Goal: Participate in discussion: Engage in conversation with other users on a specific topic

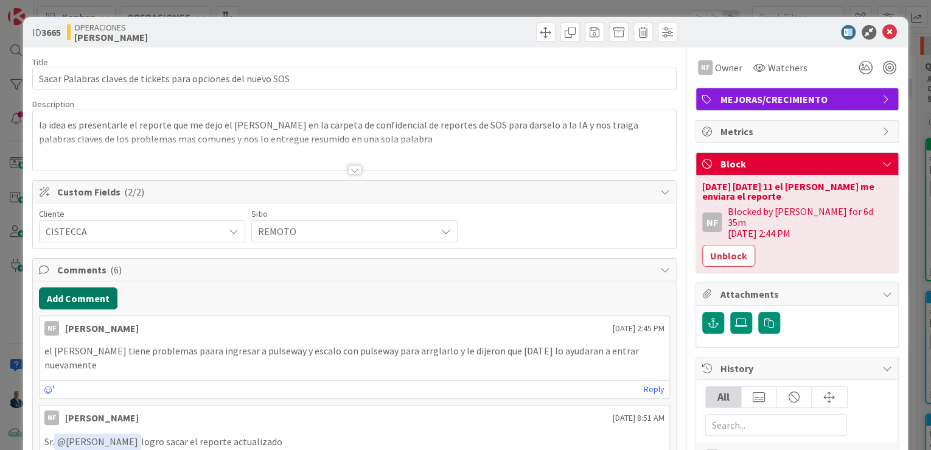
click at [96, 300] on button "Add Comment" at bounding box center [78, 298] width 79 height 22
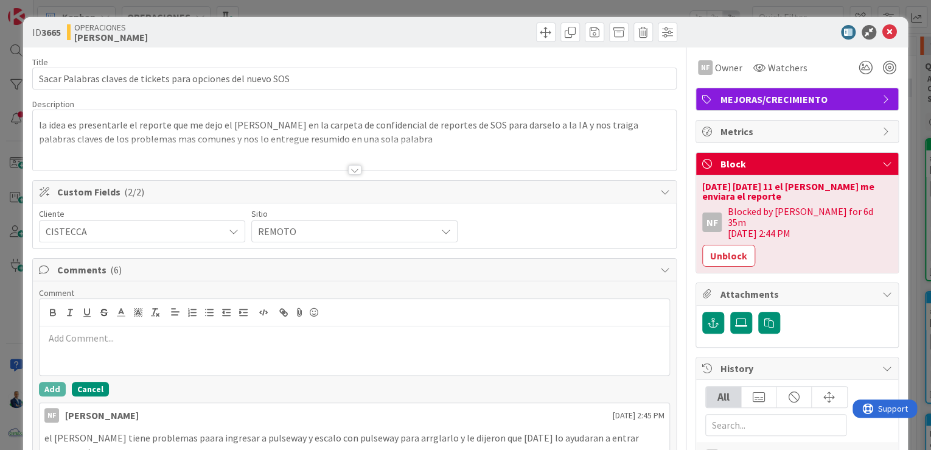
click at [105, 387] on button "Cancel" at bounding box center [90, 389] width 37 height 15
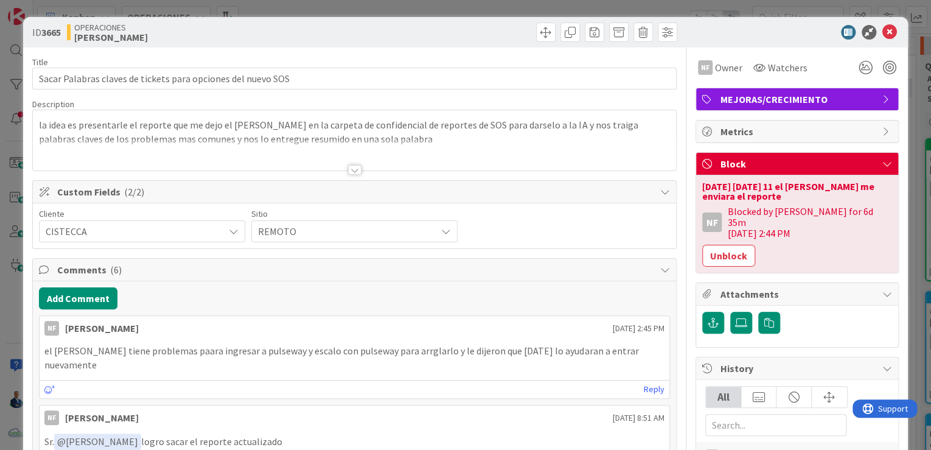
click at [636, 380] on div "Reply" at bounding box center [355, 389] width 630 height 18
click at [644, 382] on link "Reply" at bounding box center [654, 389] width 21 height 15
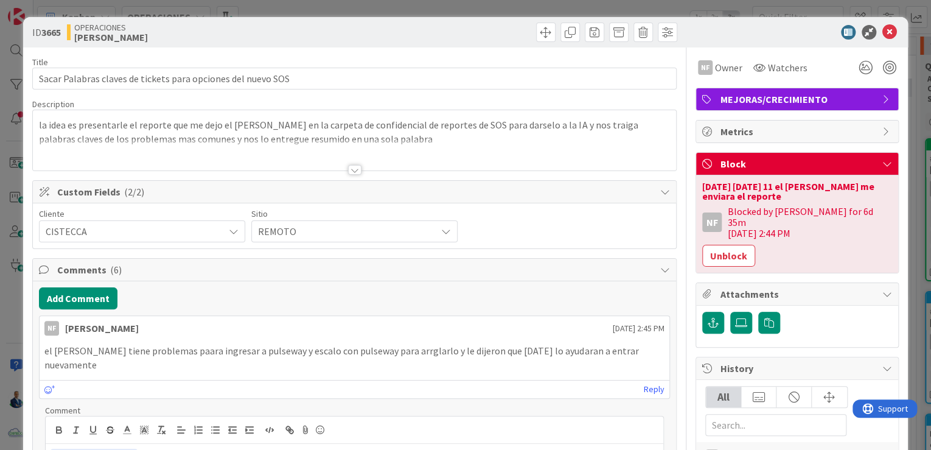
click at [455, 30] on div at bounding box center [517, 32] width 319 height 19
click at [645, 380] on div "Reply" at bounding box center [355, 389] width 630 height 18
click at [644, 382] on link "Reply" at bounding box center [654, 389] width 21 height 15
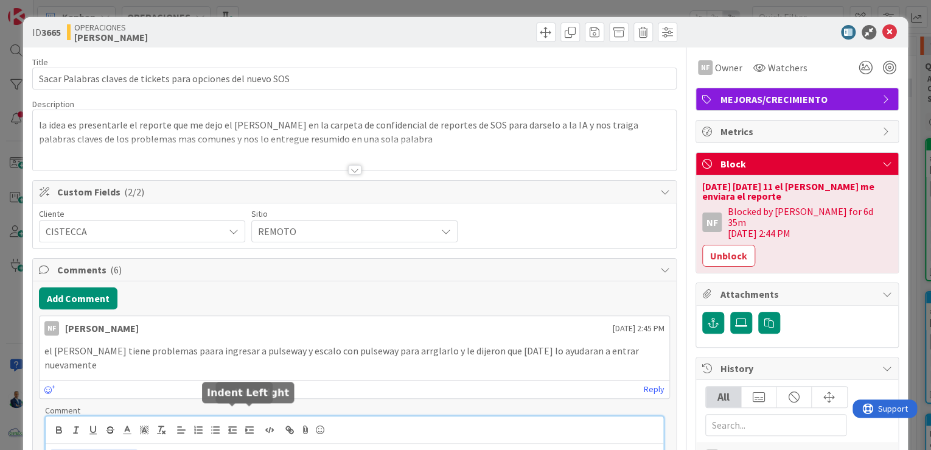
click at [195, 448] on p "﻿ @ [PERSON_NAME] ﻿" at bounding box center [355, 456] width 608 height 16
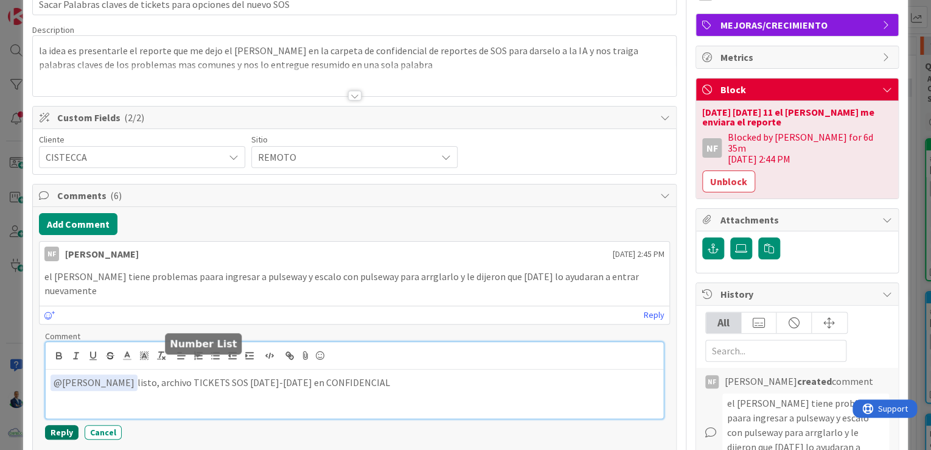
scroll to position [97, 0]
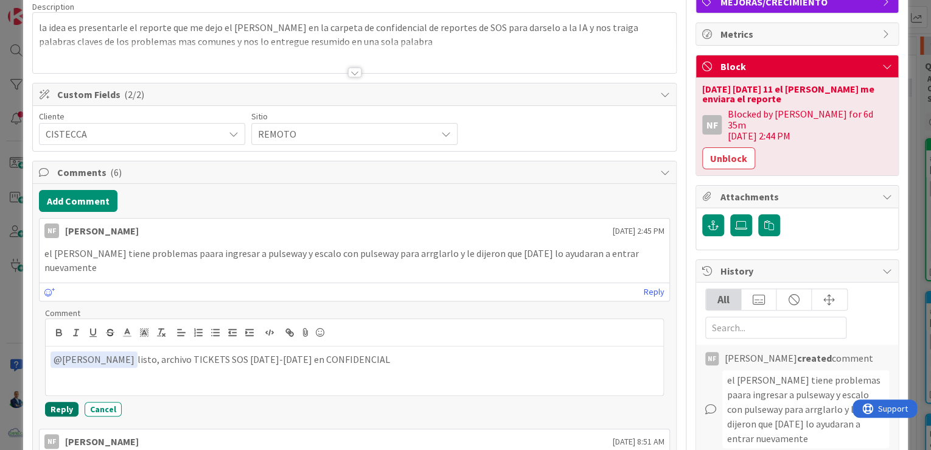
click at [64, 402] on button "Reply" at bounding box center [61, 409] width 33 height 15
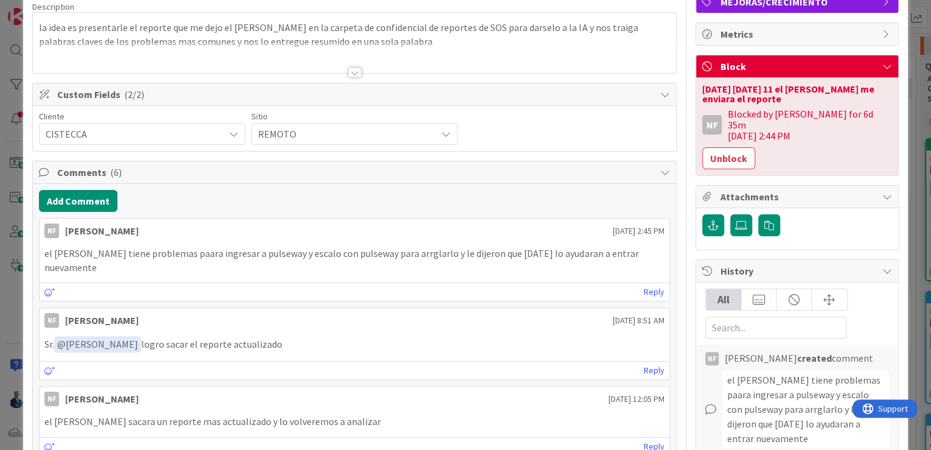
click at [912, 153] on div "ID 3665 OPERACIONES [PERSON_NAME] Title 60 / 128 Sacar Palabras claves de ticke…" at bounding box center [465, 225] width 931 height 450
